Goal: Task Accomplishment & Management: Use online tool/utility

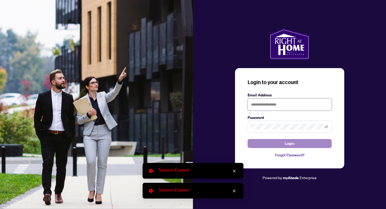
type input "**********"
click at [299, 142] on button "Login" at bounding box center [289, 143] width 84 height 9
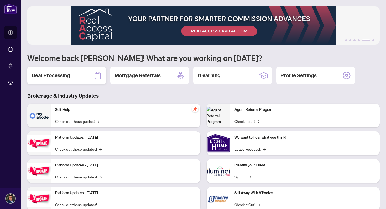
click at [81, 75] on div "Deal Processing" at bounding box center [66, 75] width 79 height 17
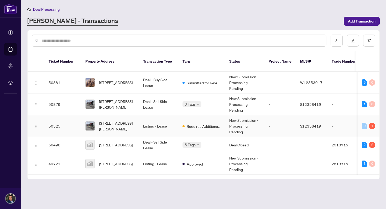
click at [160, 117] on td "Listing - Lease" at bounding box center [158, 126] width 39 height 22
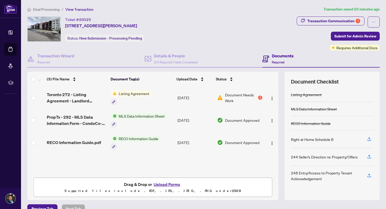
click at [258, 97] on div "1" at bounding box center [260, 98] width 4 height 4
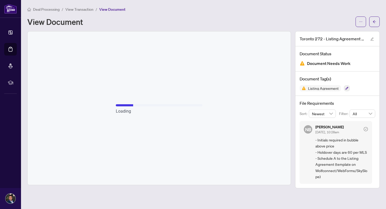
click at [86, 9] on span "View Transaction" at bounding box center [79, 9] width 28 height 5
click at [87, 10] on span "View Transaction" at bounding box center [79, 9] width 28 height 5
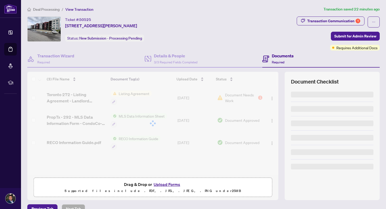
click at [50, 9] on span "Deal Processing" at bounding box center [46, 9] width 26 height 5
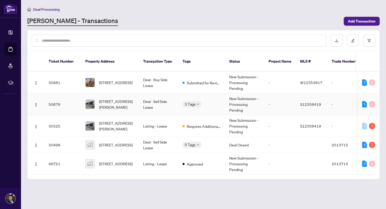
click at [164, 97] on td "Deal - Sell Side Lease" at bounding box center [158, 105] width 39 height 22
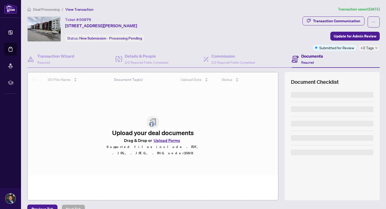
scroll to position [10, 0]
